Goal: Transaction & Acquisition: Purchase product/service

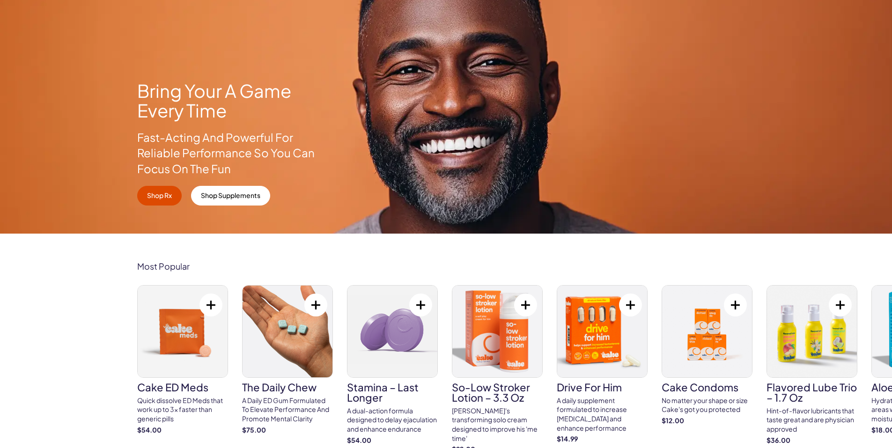
scroll to position [234, 0]
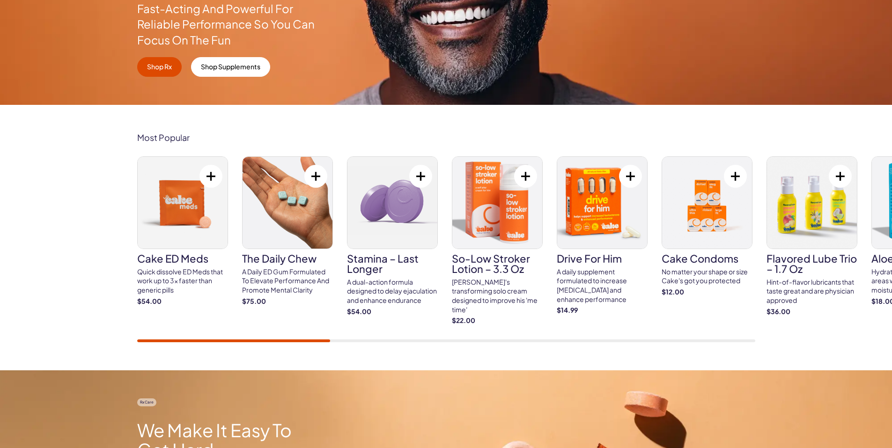
drag, startPoint x: 230, startPoint y: 338, endPoint x: 362, endPoint y: 341, distance: 131.7
click at [362, 341] on div "Cake ED Meds Quick dissolve ED Meds that work up to 3x faster than generic pill…" at bounding box center [446, 249] width 618 height 186
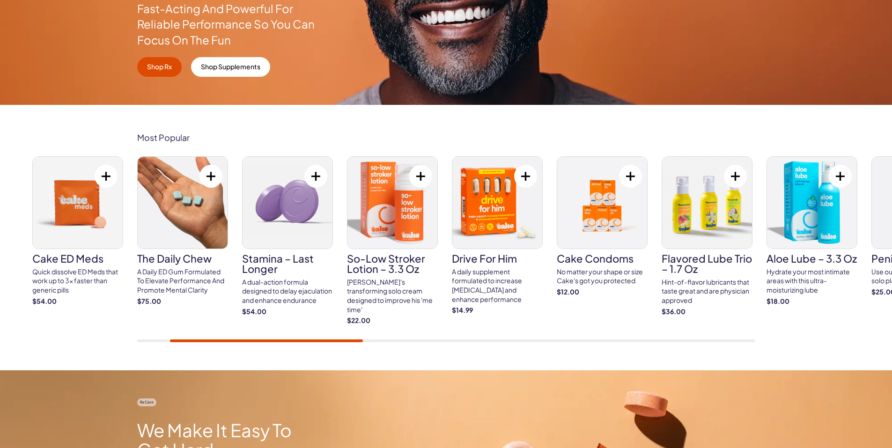
click at [386, 338] on div "Cake ED Meds Quick dissolve ED Meds that work up to 3x faster than generic pill…" at bounding box center [446, 249] width 618 height 186
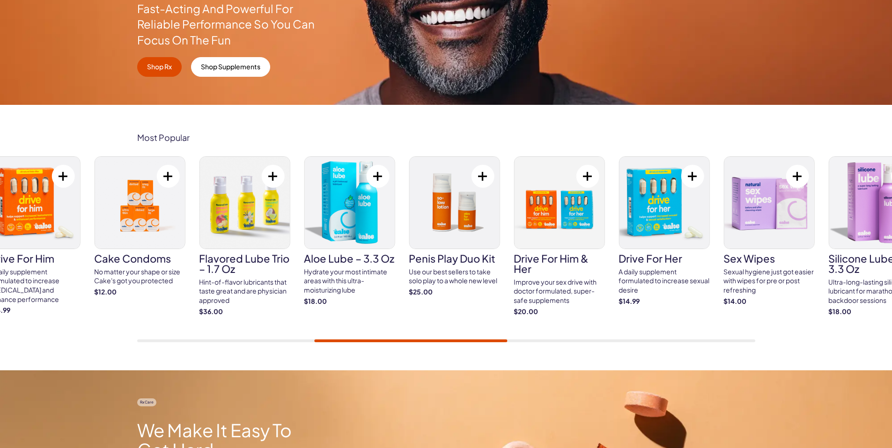
click at [412, 342] on div at bounding box center [446, 341] width 618 height 3
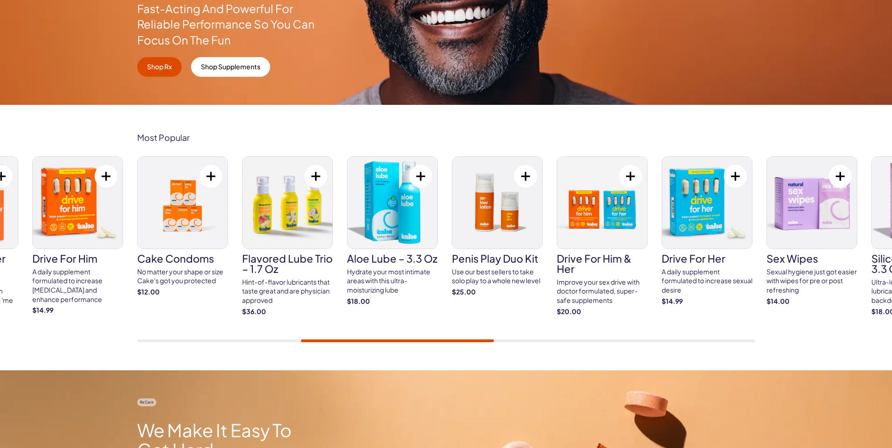
drag, startPoint x: 417, startPoint y: 344, endPoint x: 468, endPoint y: 337, distance: 50.6
click at [468, 337] on div "Most Popular Cake ED Meds Quick dissolve ED Meds that work up to 3x faster than…" at bounding box center [446, 238] width 892 height 266
drag, startPoint x: 483, startPoint y: 343, endPoint x: 630, endPoint y: 344, distance: 146.2
click at [605, 344] on div "Most Popular Cake ED Meds Quick dissolve ED Meds that work up to 3x faster than…" at bounding box center [446, 238] width 892 height 266
click at [630, 344] on div "Most Popular Cake ED Meds Quick dissolve ED Meds that work up to 3x faster than…" at bounding box center [446, 238] width 892 height 266
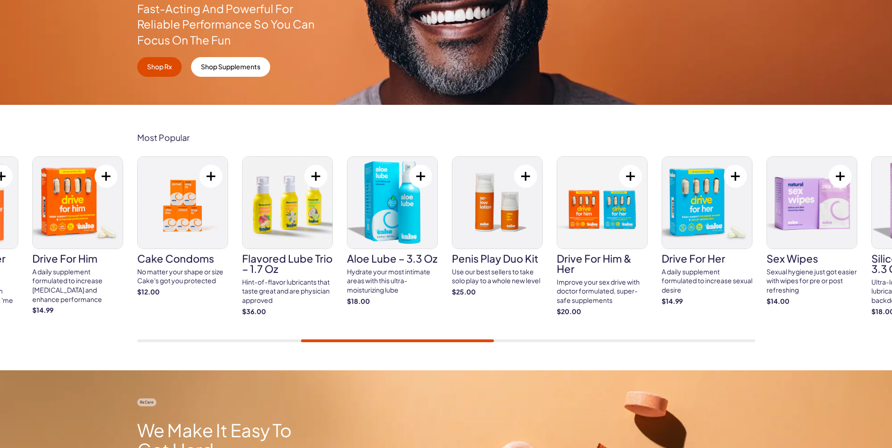
click at [635, 341] on div at bounding box center [446, 341] width 618 height 3
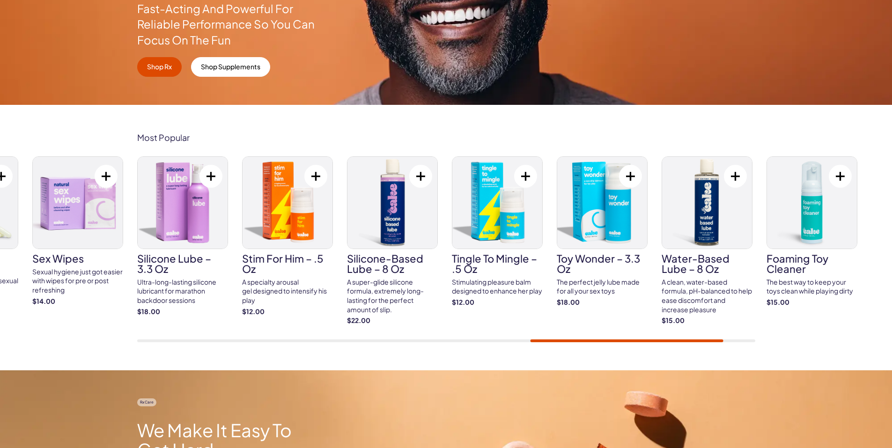
click at [639, 338] on div "Cake ED Meds Quick dissolve ED Meds that work up to 3x faster than generic pill…" at bounding box center [446, 249] width 618 height 186
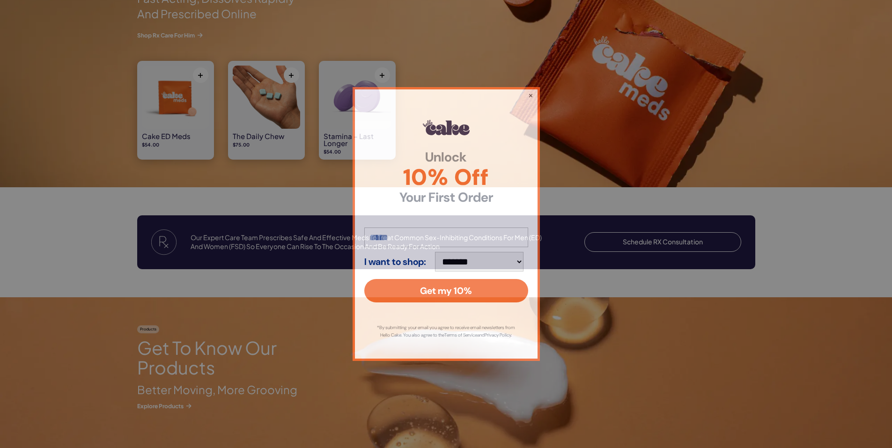
scroll to position [750, 0]
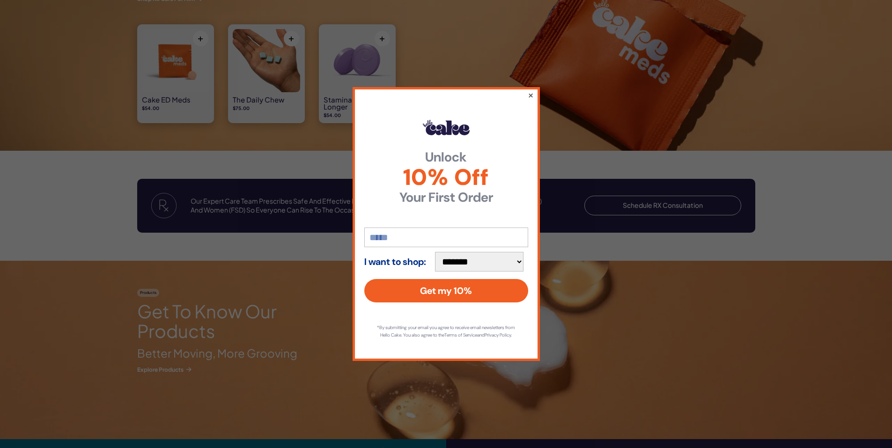
click at [529, 90] on button "×" at bounding box center [531, 94] width 6 height 11
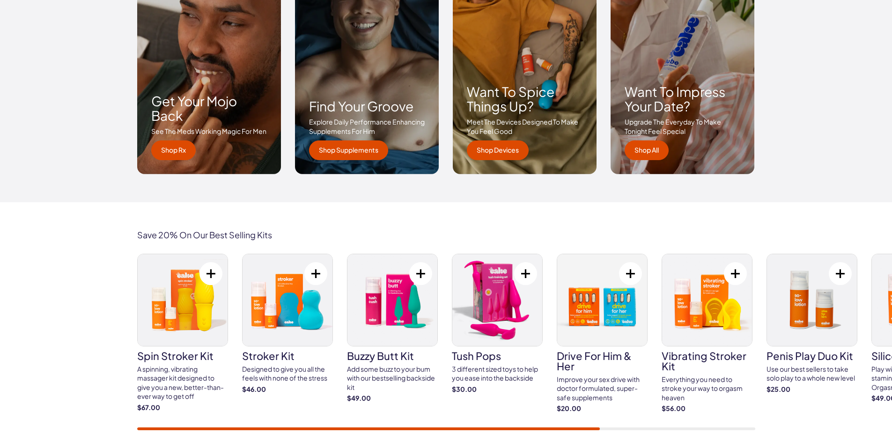
scroll to position [1593, 0]
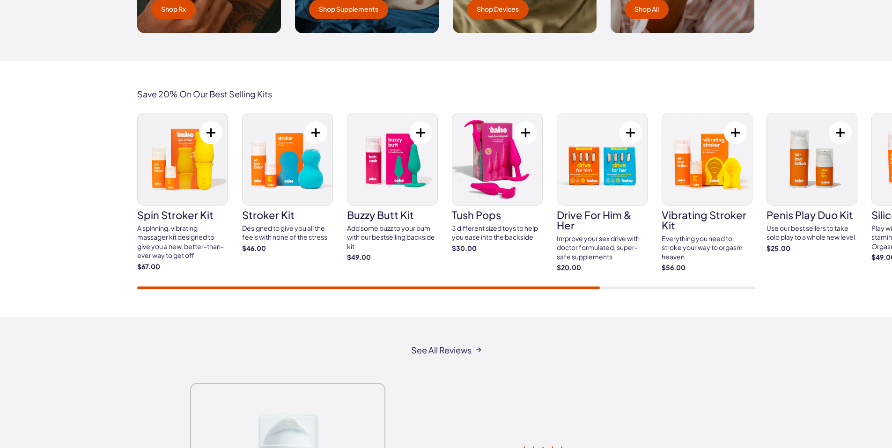
click at [635, 288] on div at bounding box center [446, 288] width 618 height 3
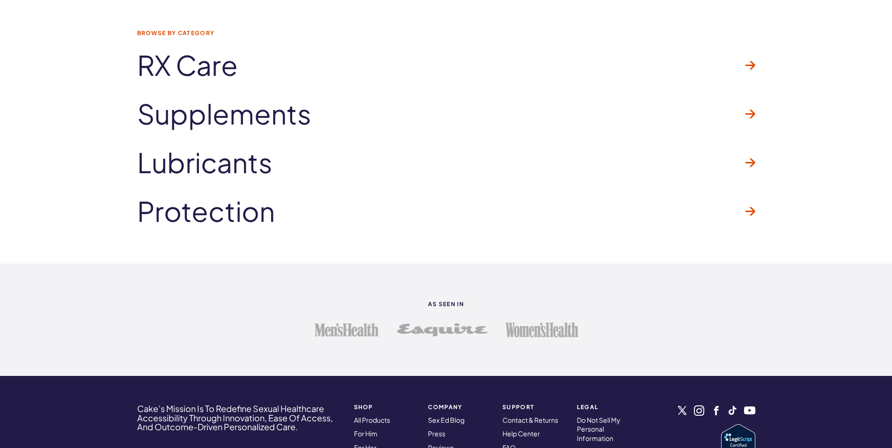
scroll to position [2530, 0]
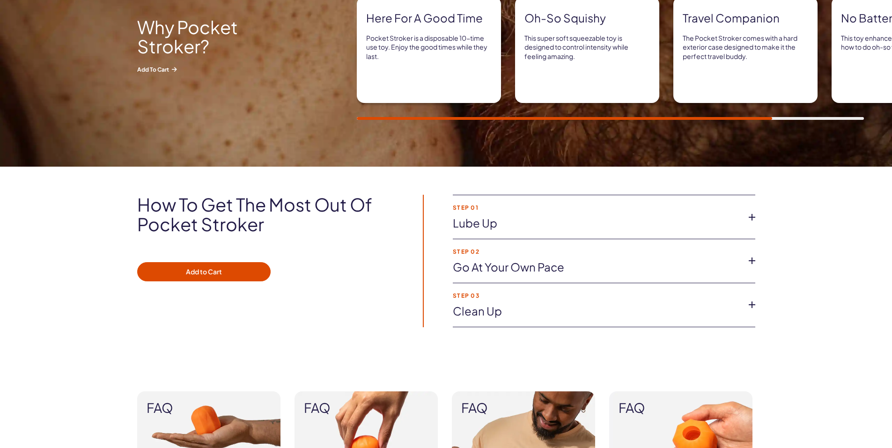
scroll to position [515, 0]
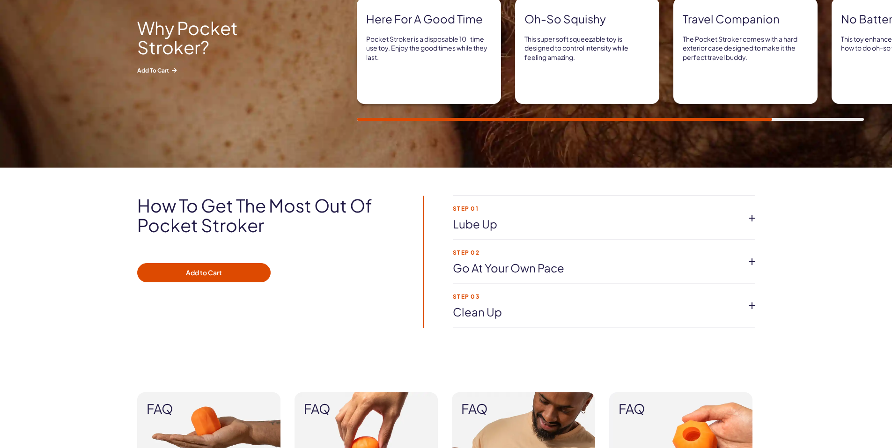
click at [598, 230] on link "Lube up" at bounding box center [597, 224] width 288 height 16
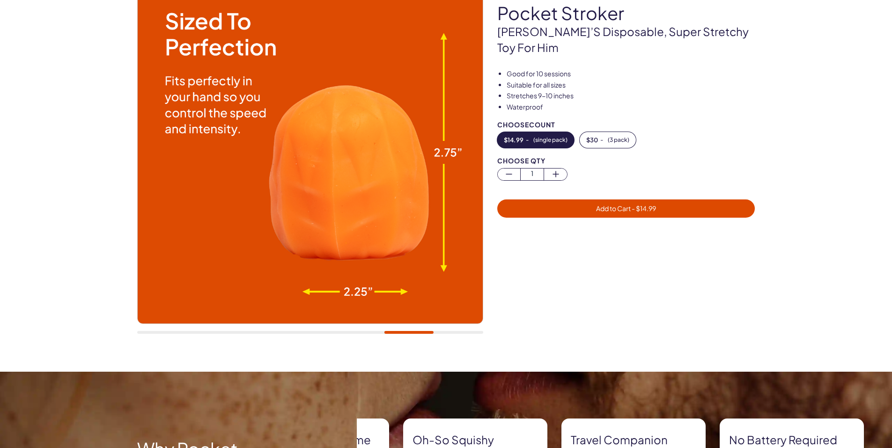
scroll to position [94, 0]
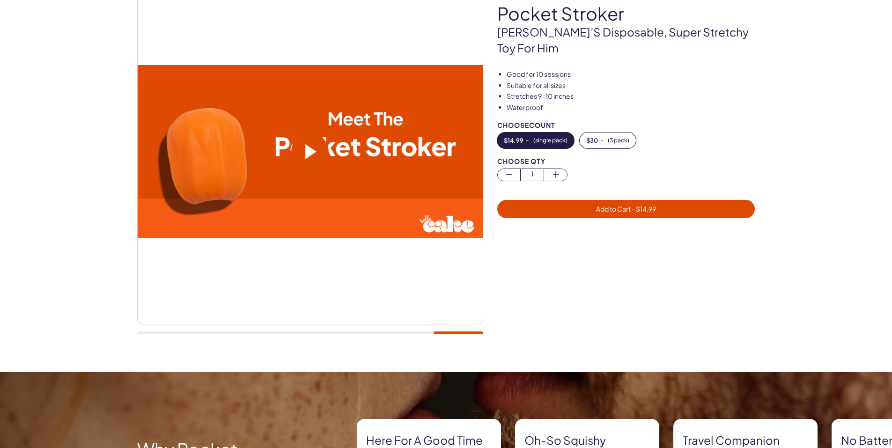
click at [307, 139] on span at bounding box center [309, 151] width 37 height 37
